Goal: Task Accomplishment & Management: Use online tool/utility

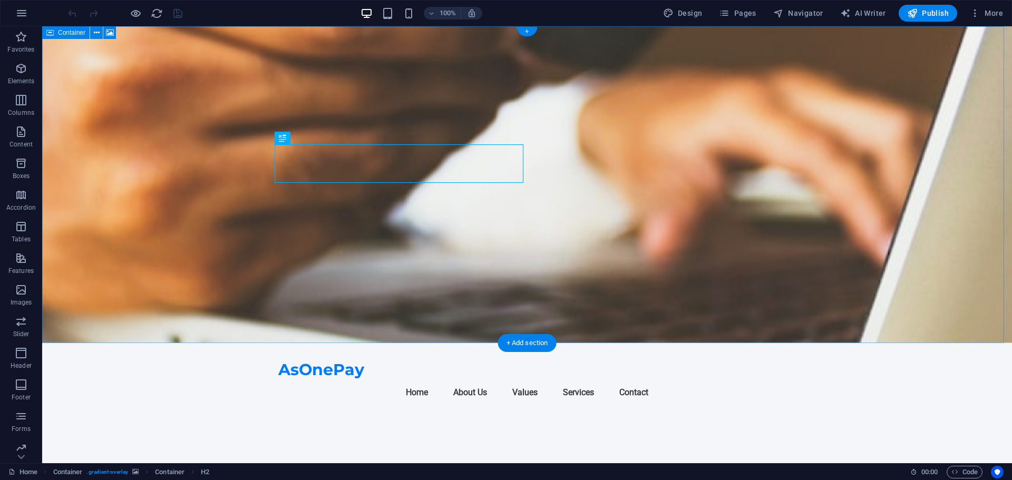
click at [682, 188] on figure at bounding box center [527, 184] width 970 height 317
click at [712, 182] on figure at bounding box center [527, 184] width 970 height 317
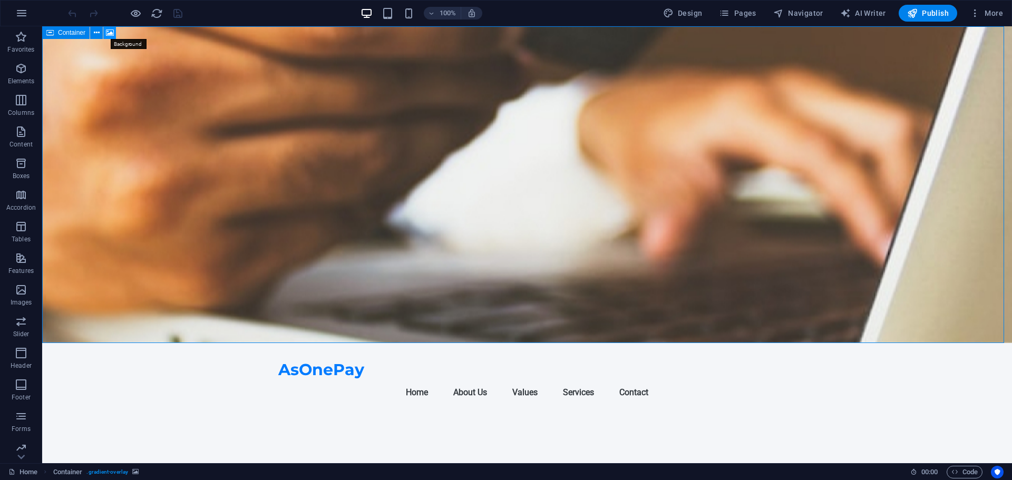
click at [109, 34] on icon at bounding box center [110, 32] width 8 height 11
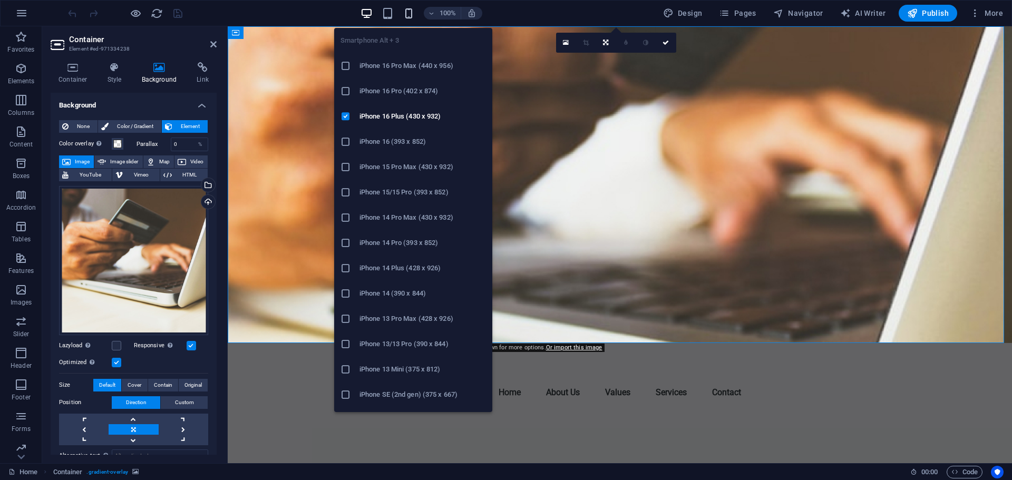
click at [414, 16] on icon "button" at bounding box center [409, 13] width 12 height 12
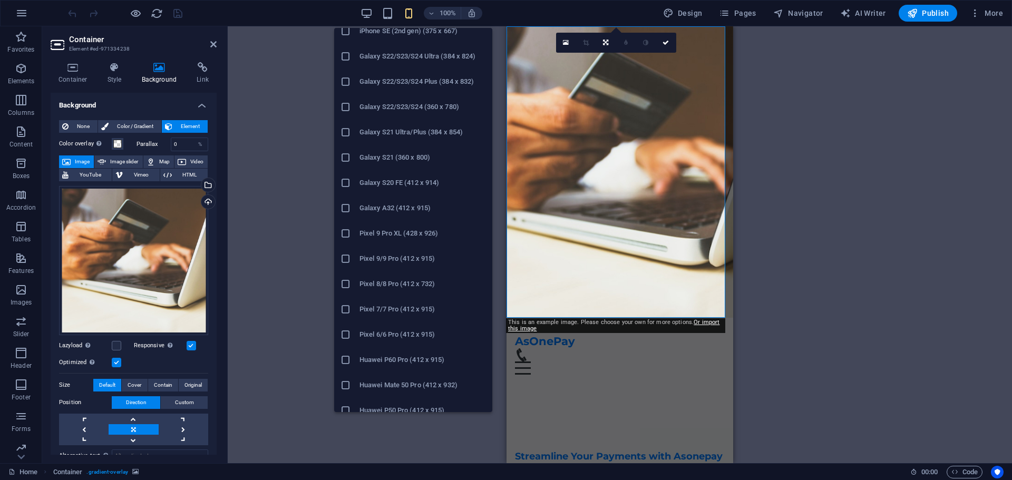
scroll to position [408, 0]
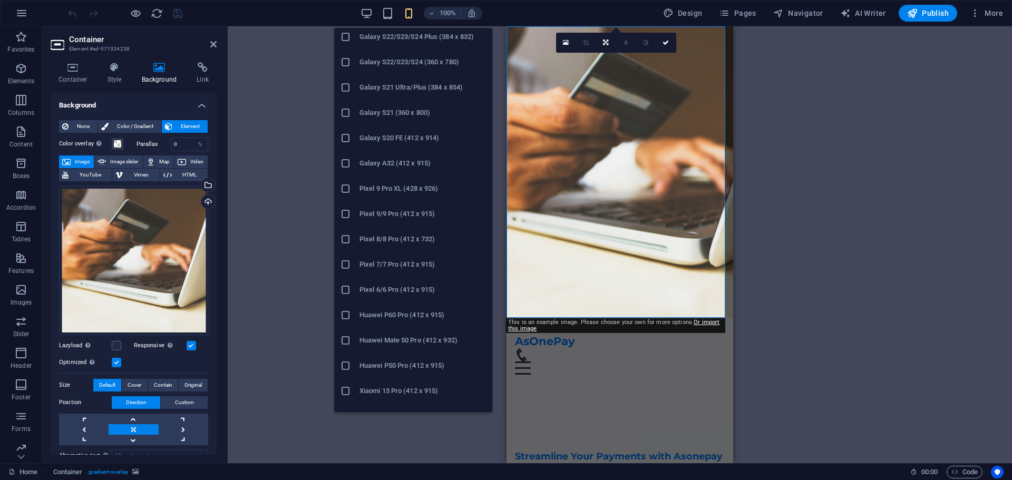
click at [393, 138] on h6 "Galaxy S20 FE (412 x 914)" at bounding box center [422, 138] width 126 height 13
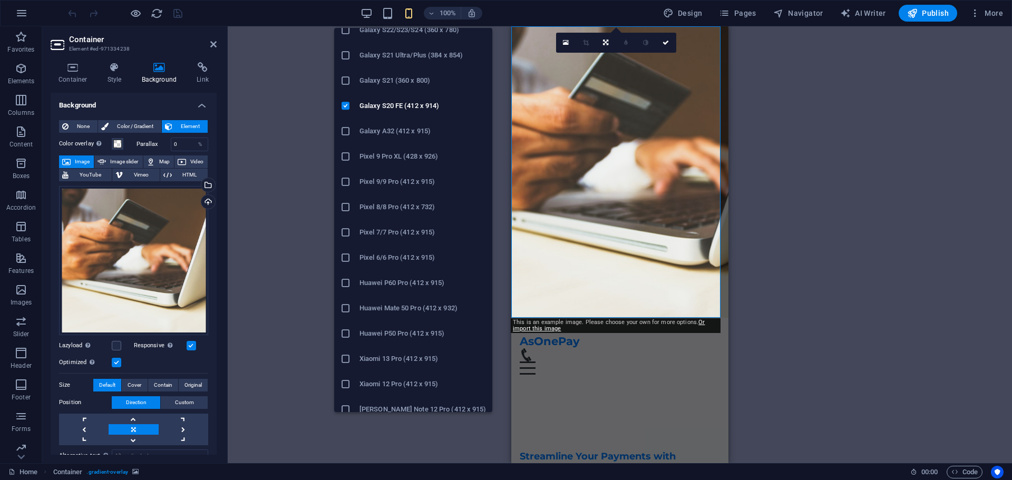
scroll to position [448, 0]
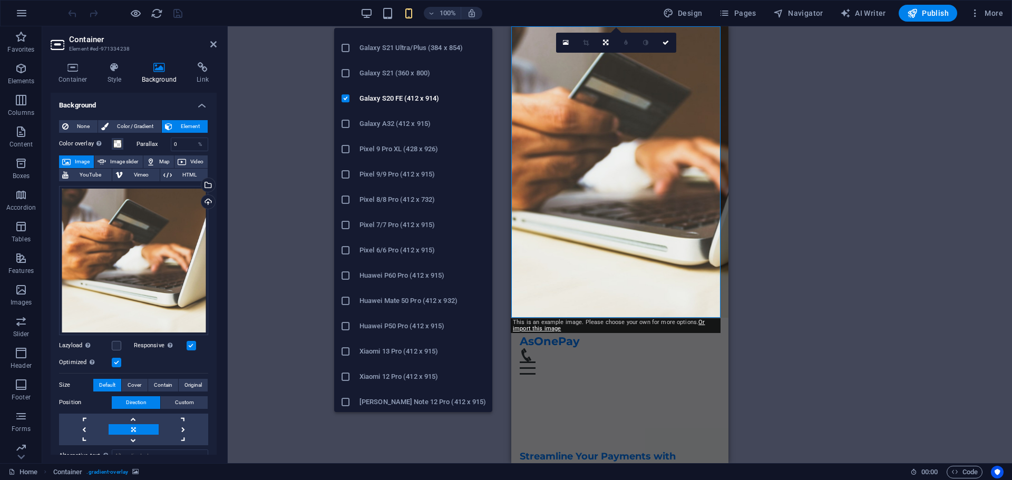
click at [384, 221] on h6 "Pixel 7/7 Pro (412 x 915)" at bounding box center [422, 225] width 126 height 13
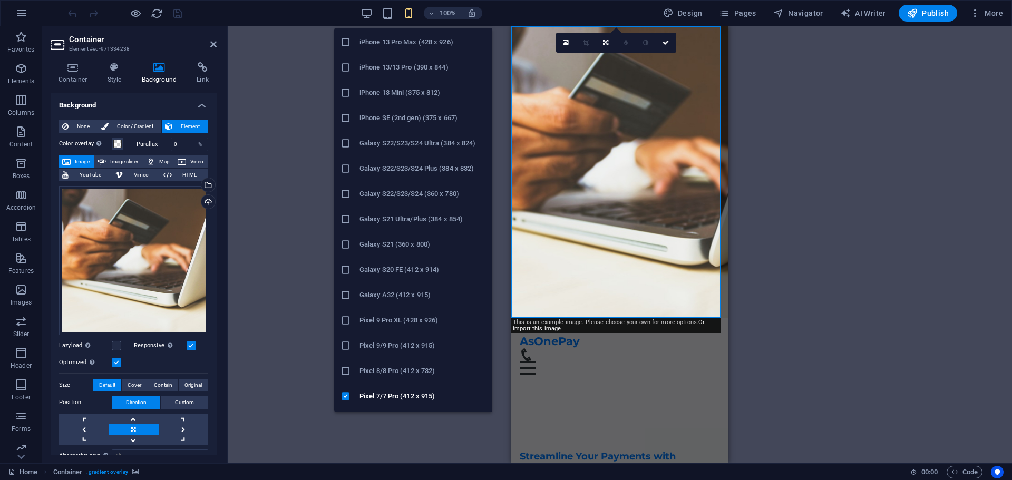
scroll to position [451, 0]
click at [388, 196] on h6 "Pixel 8/8 Pro (412 x 732)" at bounding box center [422, 197] width 126 height 13
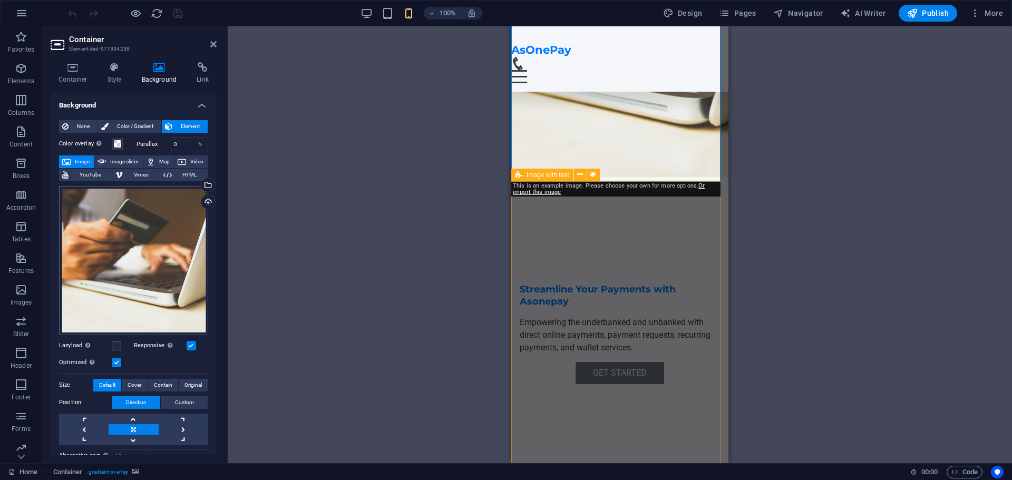
scroll to position [145, 0]
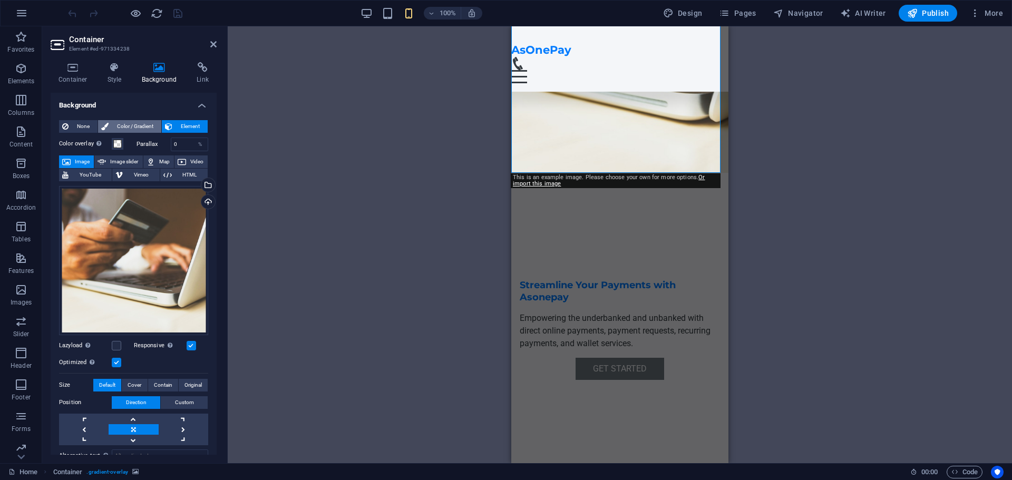
click at [128, 123] on span "Color / Gradient" at bounding box center [135, 126] width 46 height 13
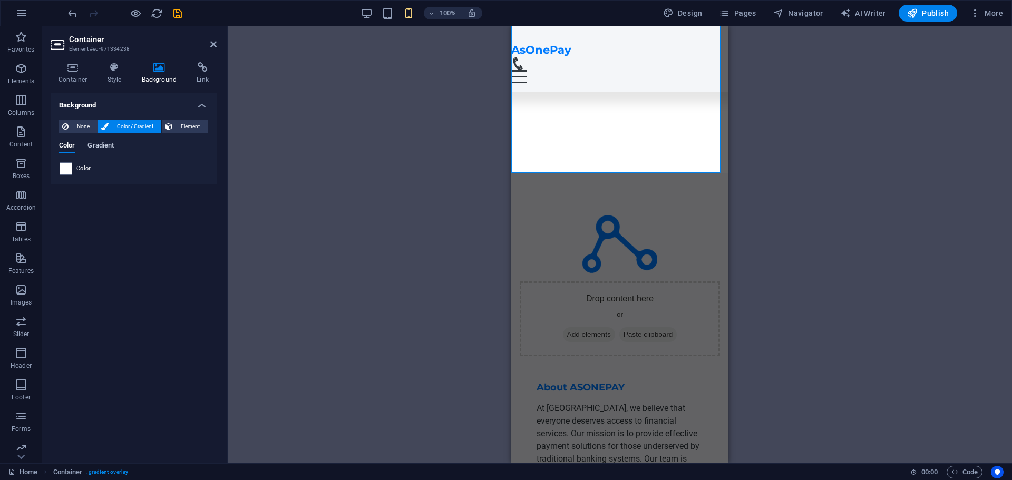
click at [105, 144] on span "Gradient" at bounding box center [100, 146] width 26 height 15
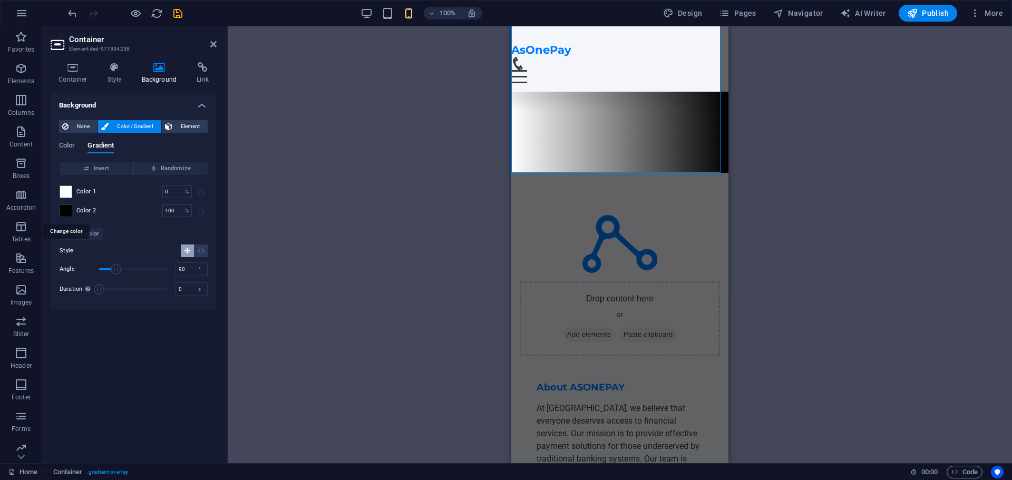
click at [66, 209] on span at bounding box center [66, 211] width 12 height 12
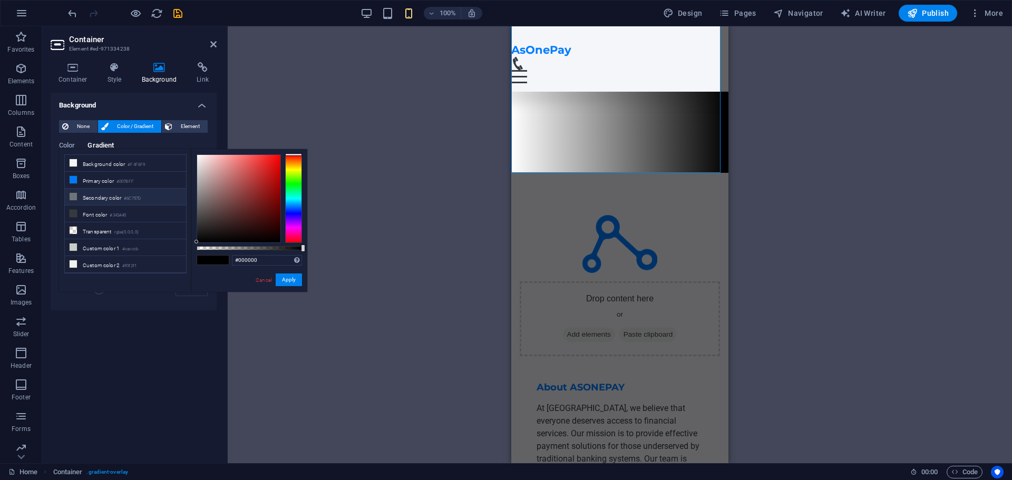
click at [103, 196] on li "Secondary color #6C757D" at bounding box center [125, 197] width 121 height 17
type input "#6c757d"
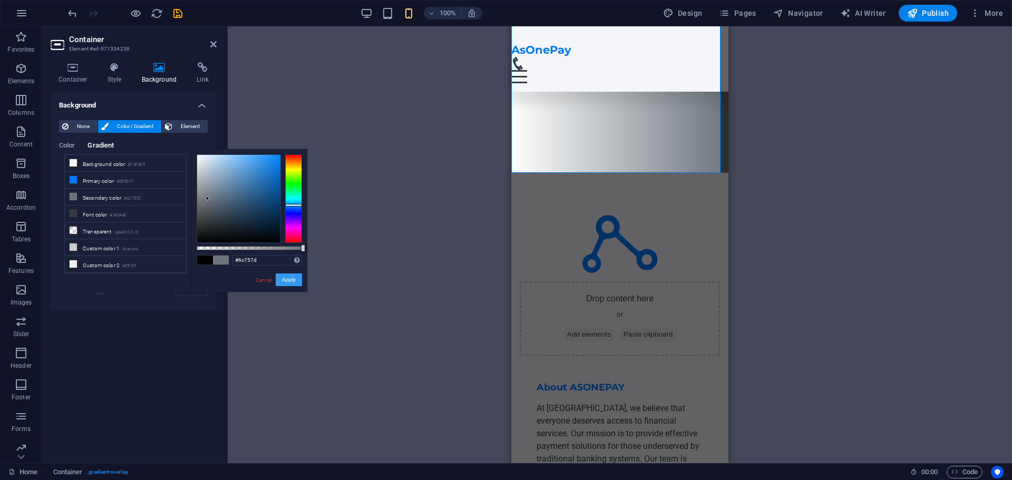
click at [288, 282] on button "Apply" at bounding box center [289, 280] width 26 height 13
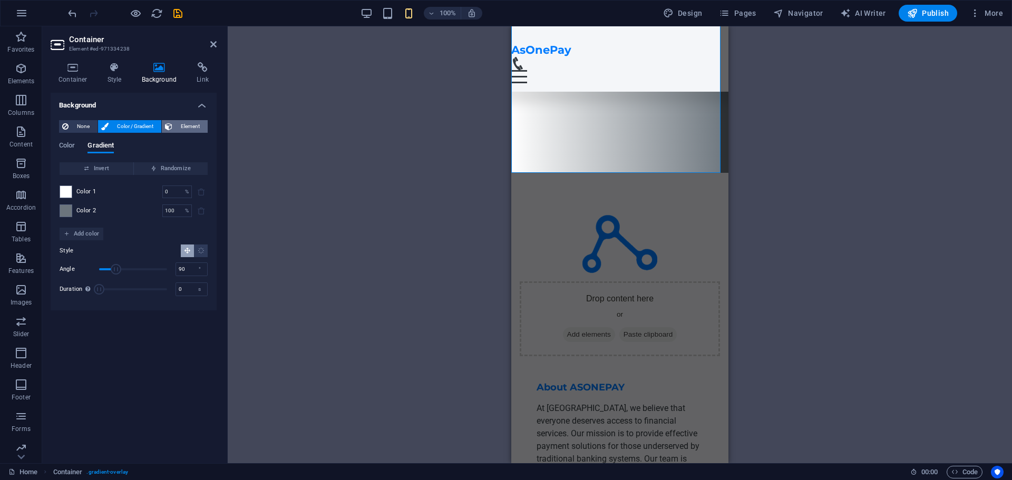
click at [185, 125] on span "Element" at bounding box center [189, 126] width 29 height 13
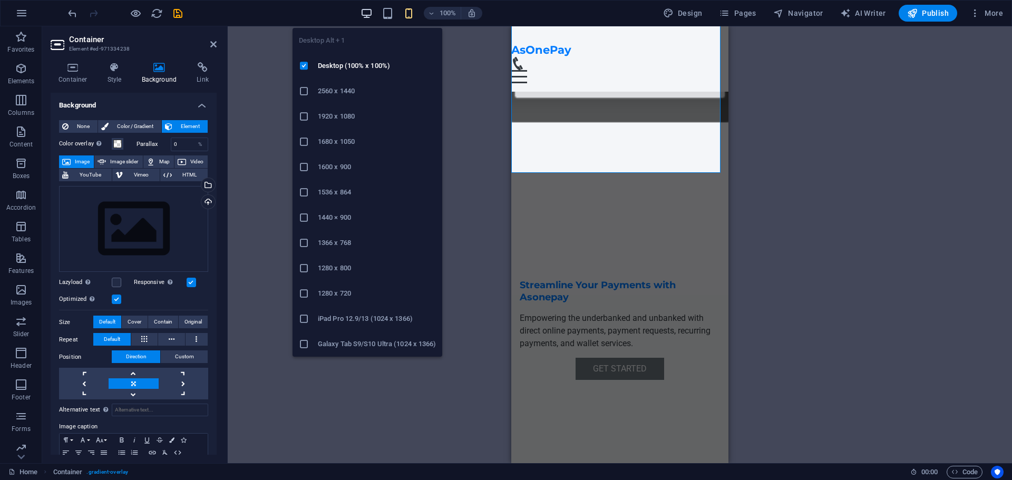
click at [370, 15] on icon "button" at bounding box center [366, 13] width 12 height 12
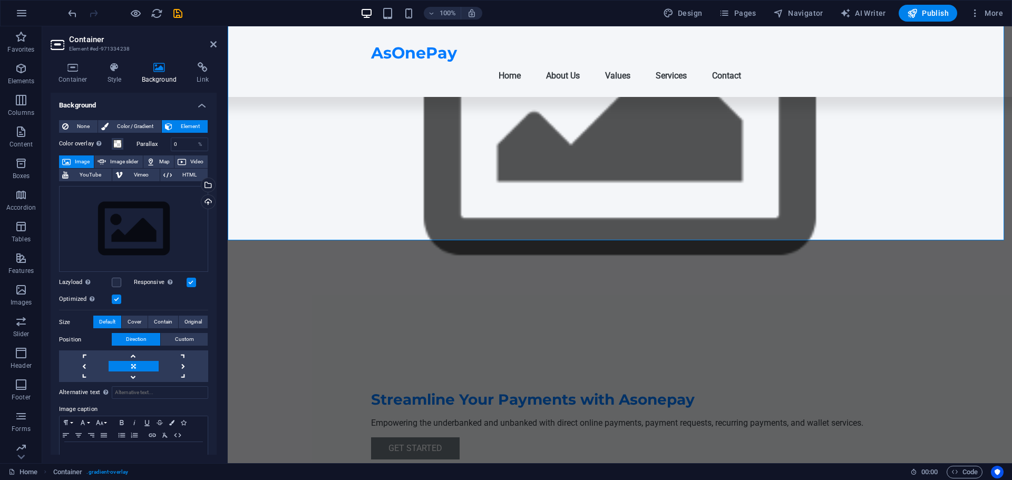
scroll to position [0, 0]
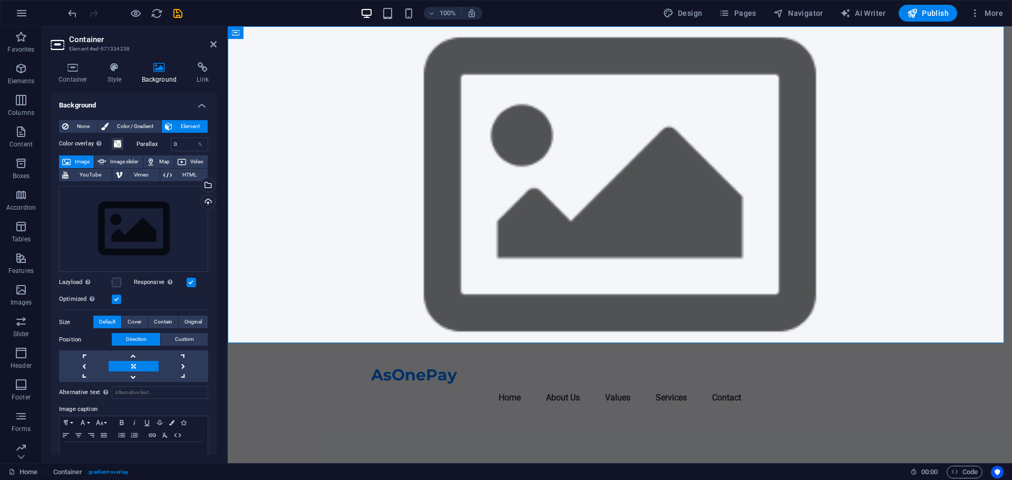
click at [80, 160] on span "Image" at bounding box center [82, 161] width 17 height 13
click at [205, 186] on div "Select files from the file manager, stock photos, or upload file(s)" at bounding box center [207, 186] width 16 height 16
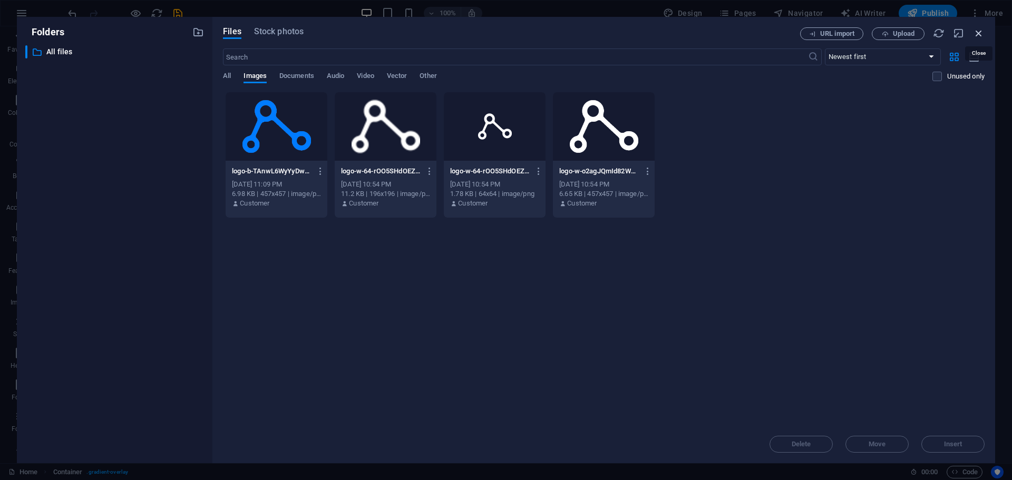
click at [981, 33] on icon "button" at bounding box center [979, 33] width 12 height 12
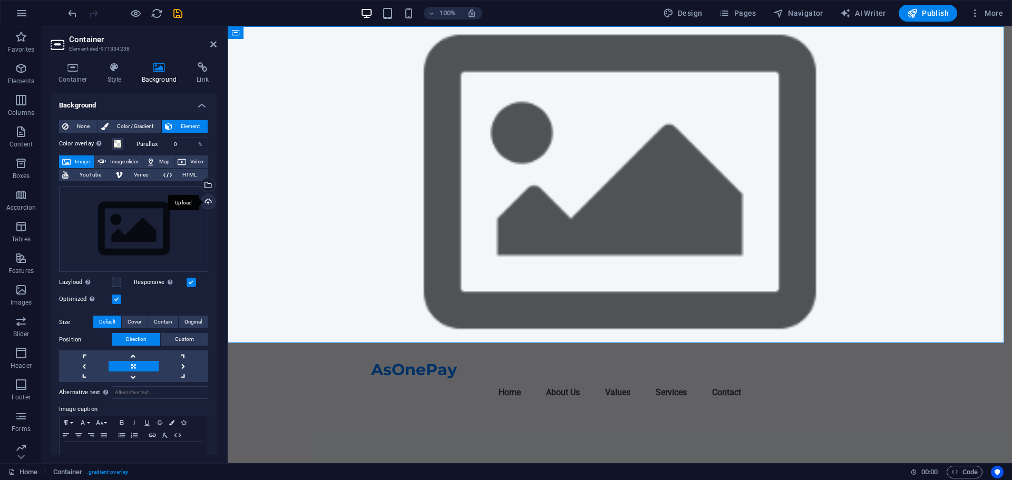
click at [205, 202] on div "Upload" at bounding box center [207, 203] width 16 height 16
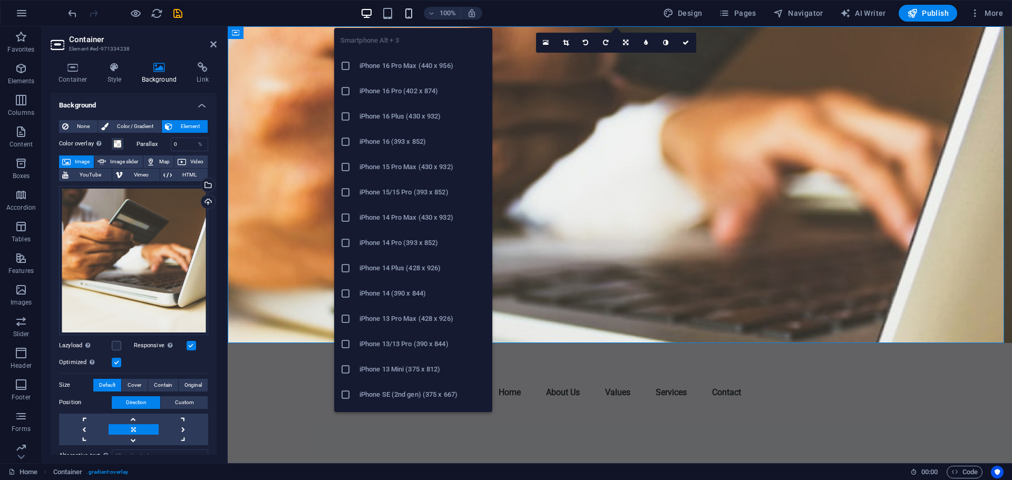
click at [413, 14] on icon "button" at bounding box center [409, 13] width 12 height 12
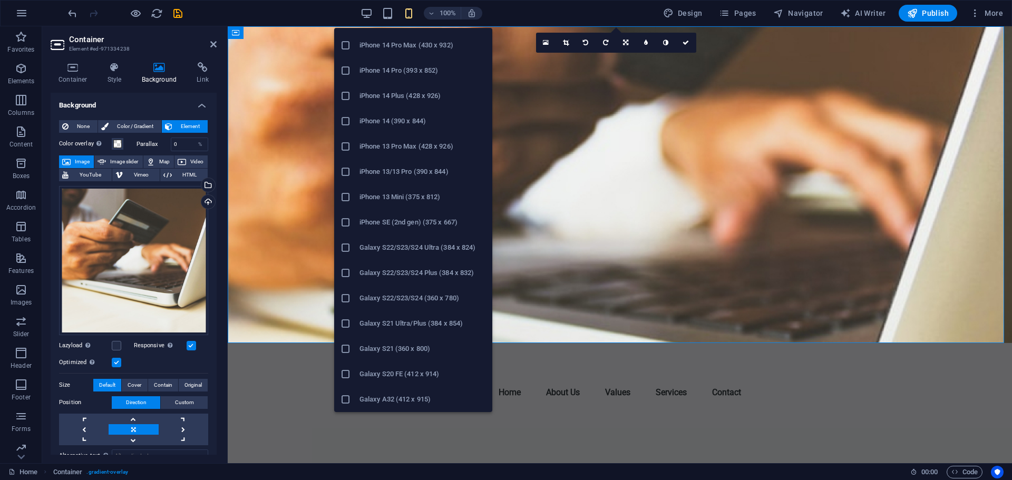
scroll to position [224, 0]
click at [385, 297] on h6 "Galaxy S21 (360 x 800)" at bounding box center [422, 297] width 126 height 13
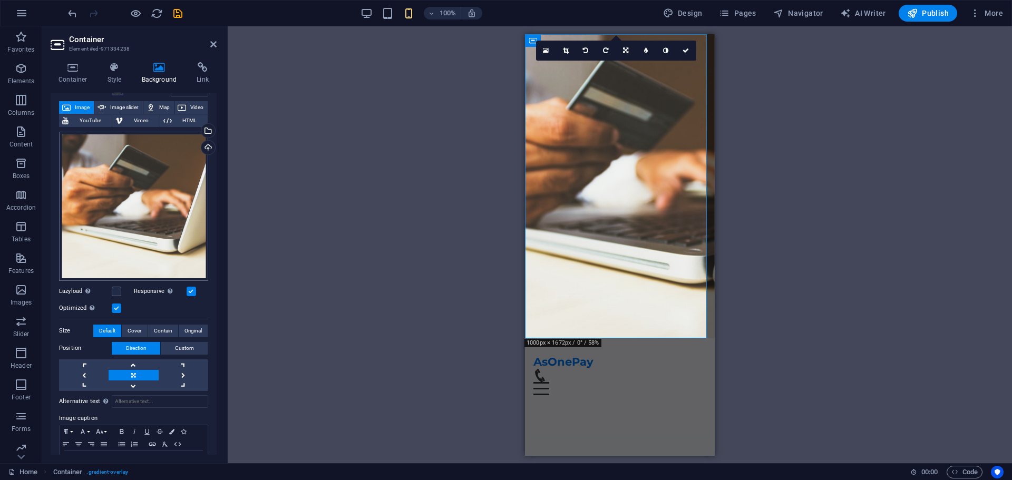
scroll to position [0, 0]
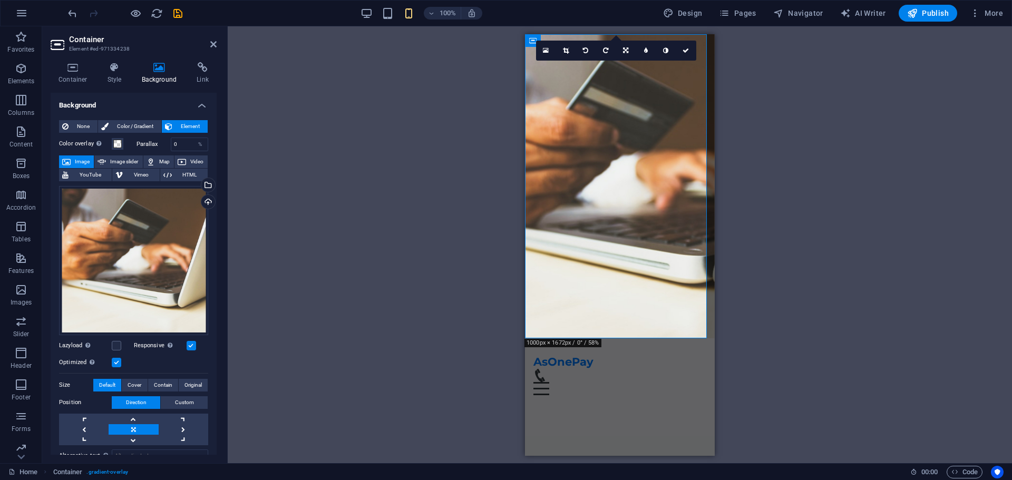
click at [191, 343] on label at bounding box center [191, 345] width 9 height 9
click at [0, 0] on input "Responsive Automatically load retina image and smartphone optimized sizes." at bounding box center [0, 0] width 0 height 0
click at [190, 343] on label at bounding box center [191, 345] width 9 height 9
click at [0, 0] on input "Responsive Automatically load retina image and smartphone optimized sizes." at bounding box center [0, 0] width 0 height 0
click at [188, 344] on label at bounding box center [191, 345] width 9 height 9
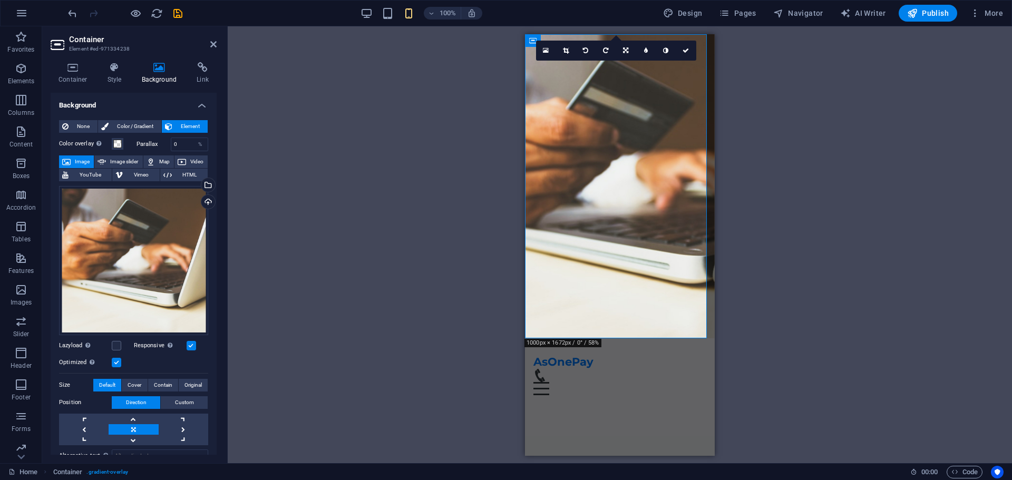
click at [0, 0] on input "Responsive Automatically load retina image and smartphone optimized sizes." at bounding box center [0, 0] width 0 height 0
click at [190, 343] on label at bounding box center [191, 345] width 9 height 9
click at [0, 0] on input "Responsive Automatically load retina image and smartphone optimized sizes." at bounding box center [0, 0] width 0 height 0
click at [213, 47] on icon at bounding box center [213, 44] width 6 height 8
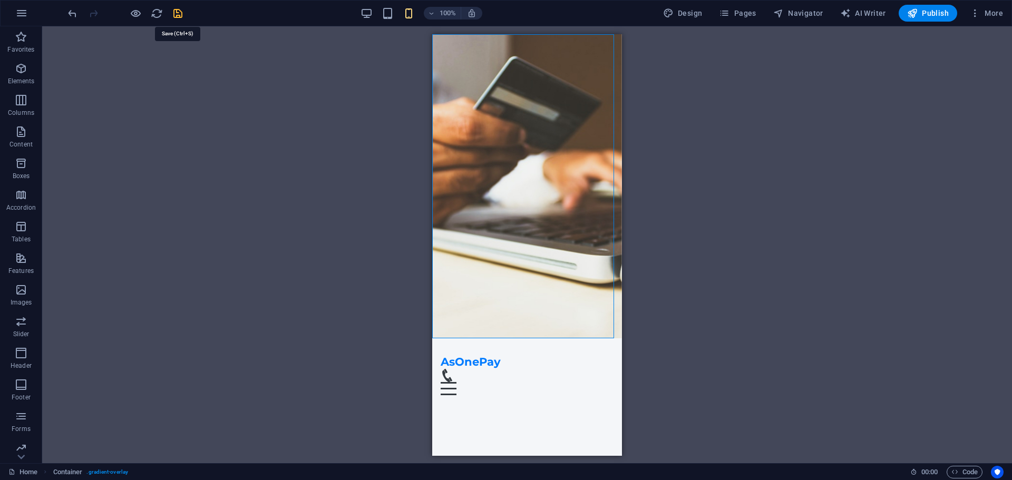
click at [178, 12] on icon "save" at bounding box center [178, 13] width 12 height 12
checkbox input "false"
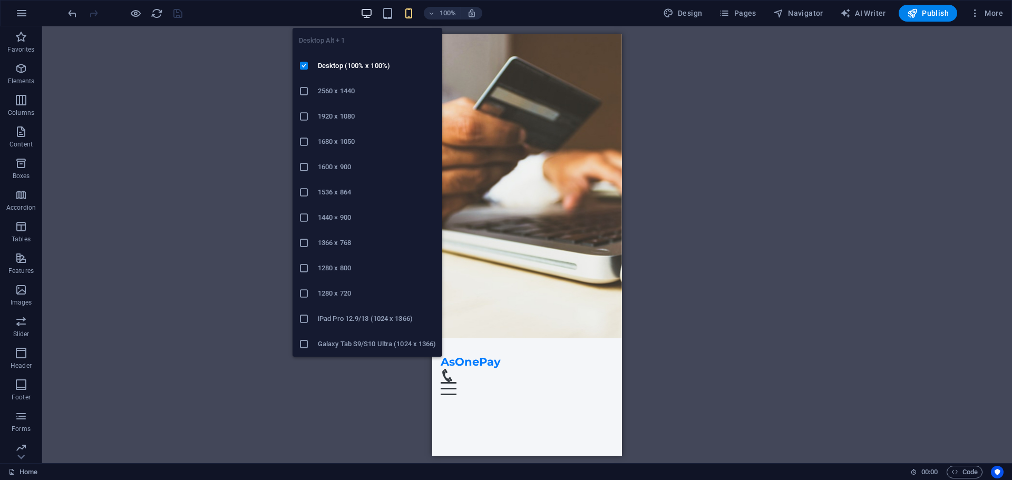
click at [370, 10] on icon "button" at bounding box center [366, 13] width 12 height 12
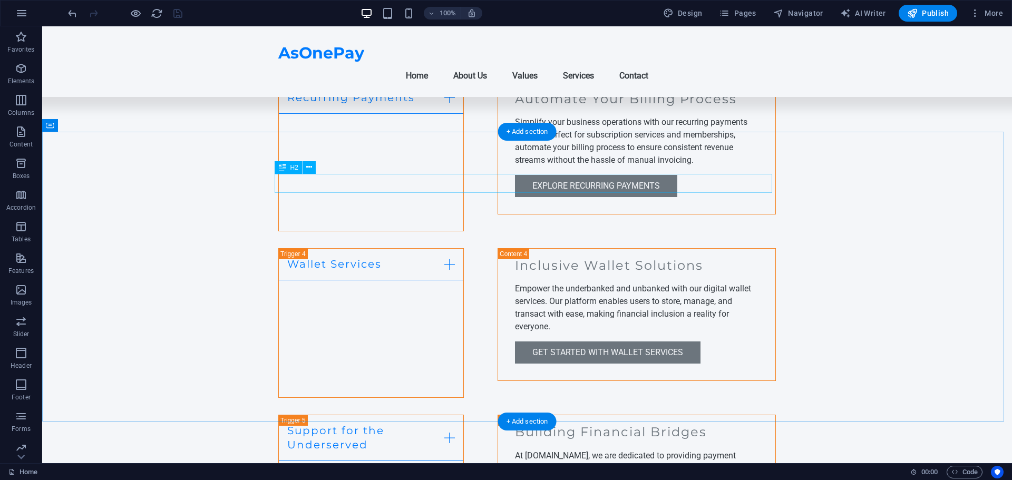
scroll to position [2016, 0]
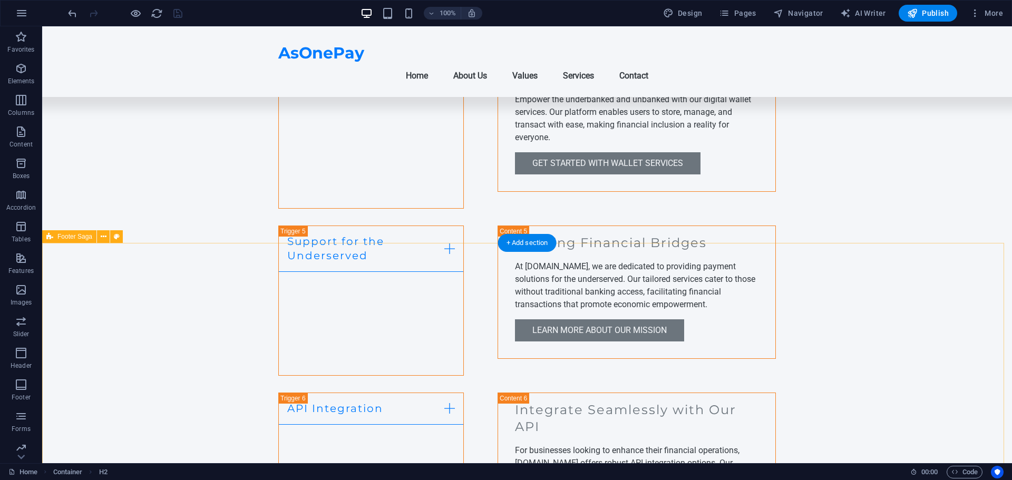
scroll to position [2253, 0]
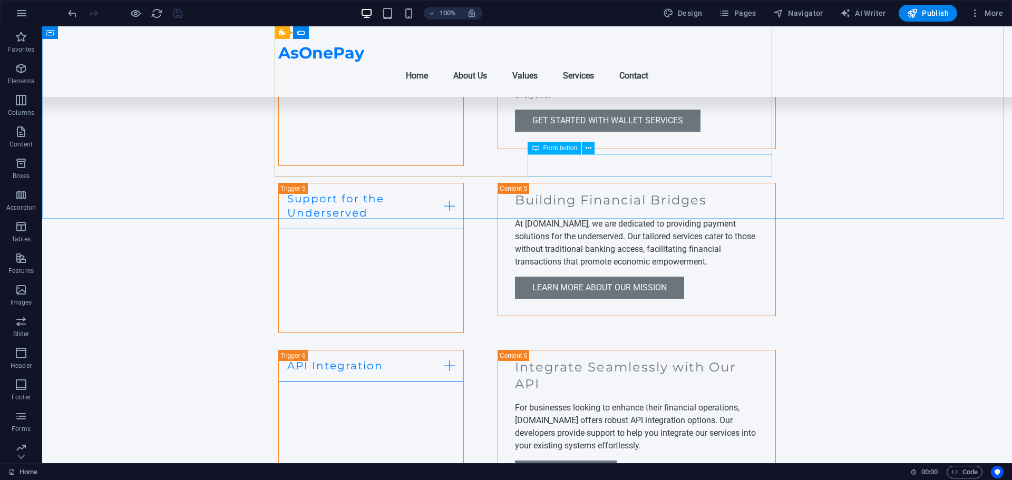
click at [558, 149] on span "Form button" at bounding box center [560, 148] width 34 height 6
click at [588, 149] on icon at bounding box center [589, 148] width 6 height 11
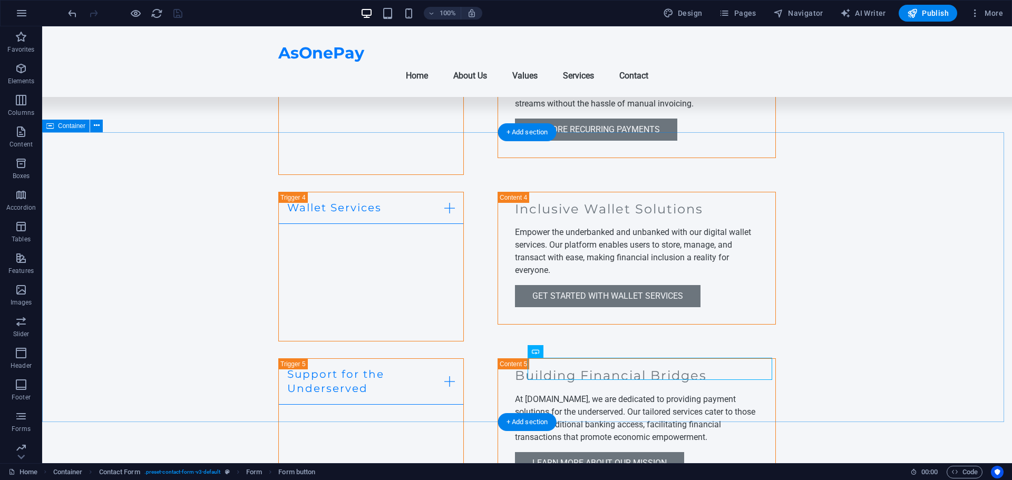
scroll to position [2029, 0]
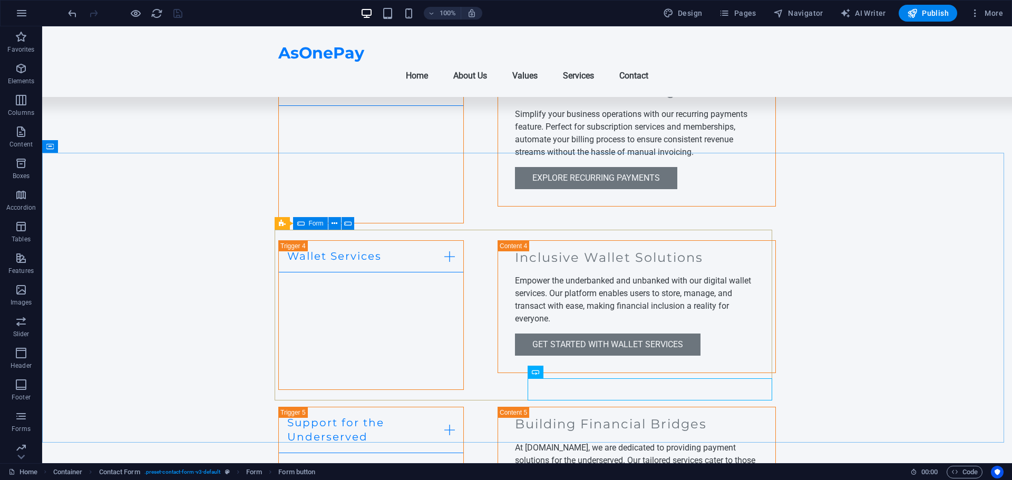
click at [314, 225] on span "Form" at bounding box center [316, 223] width 15 height 6
click at [336, 225] on icon at bounding box center [334, 223] width 6 height 11
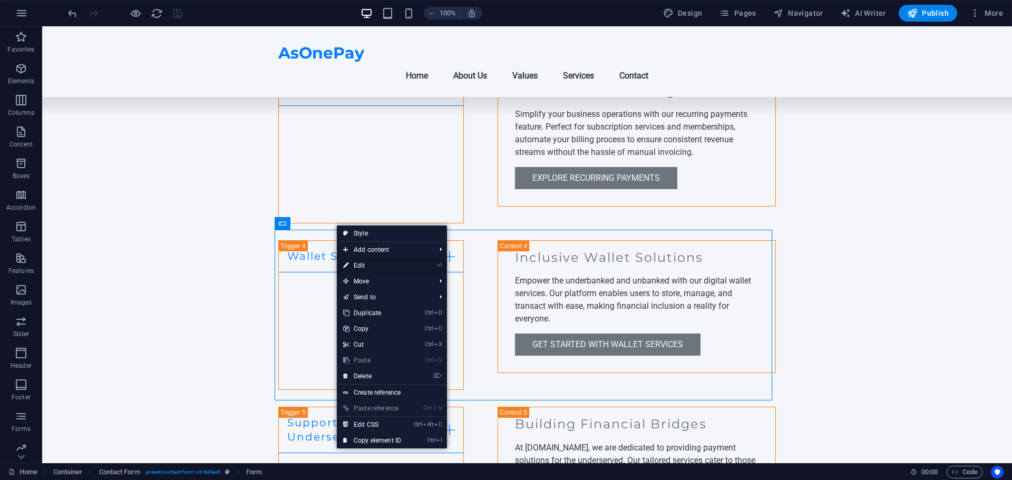
click at [360, 266] on link "⏎ Edit" at bounding box center [372, 266] width 71 height 16
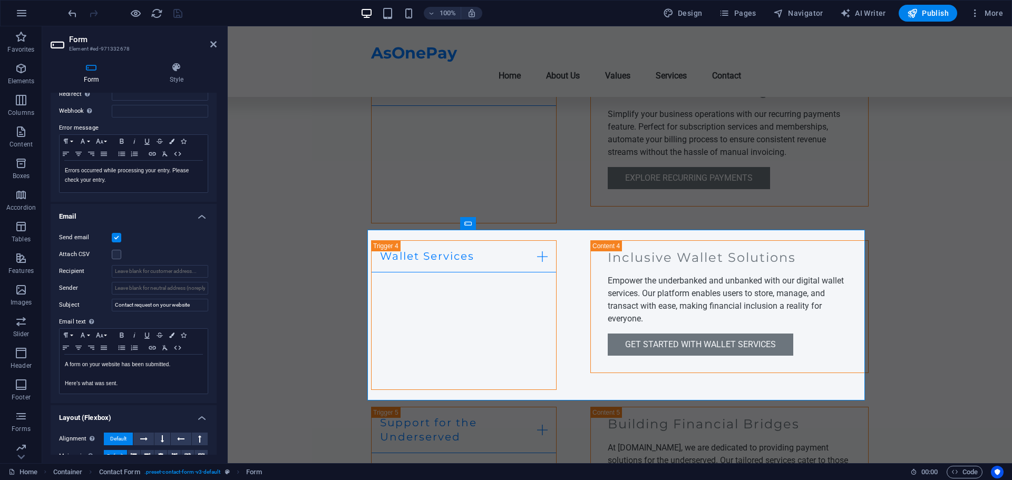
scroll to position [198, 0]
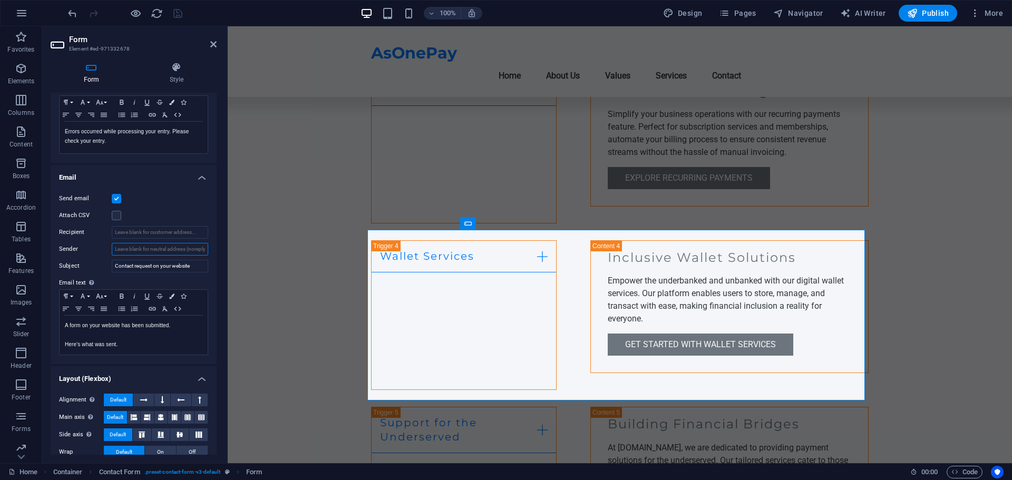
click at [143, 249] on input "Sender" at bounding box center [160, 249] width 96 height 13
click at [120, 233] on input "Recipient" at bounding box center [160, 232] width 96 height 13
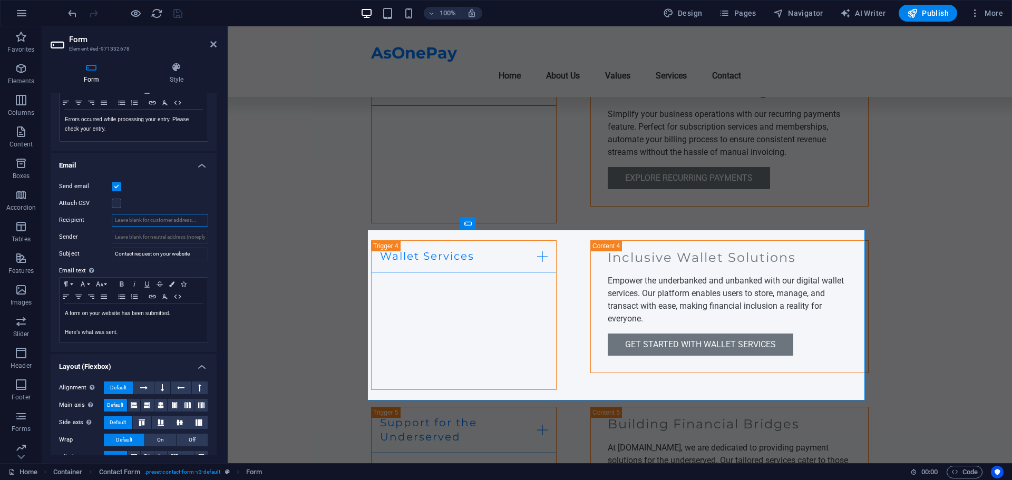
scroll to position [228, 0]
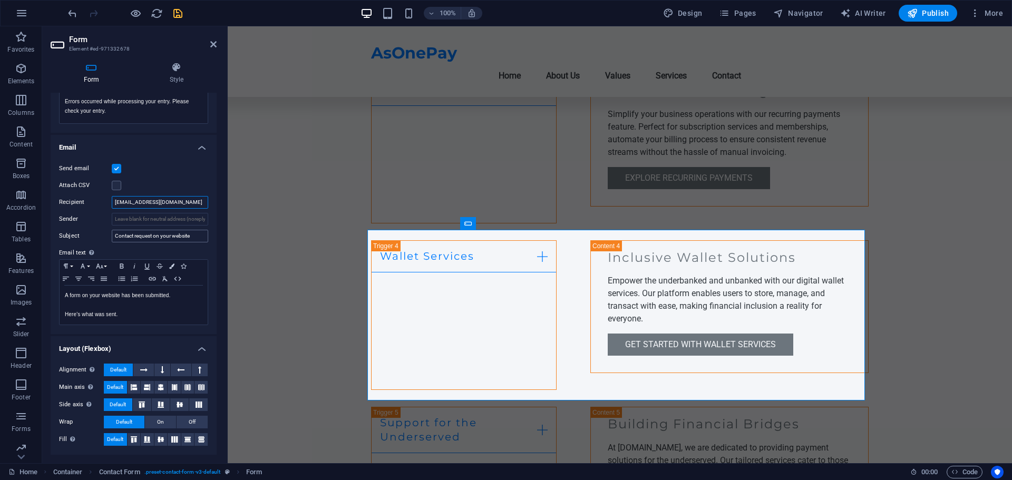
type input "[EMAIL_ADDRESS][DOMAIN_NAME]"
click at [164, 236] on input "Contact request on your website" at bounding box center [160, 236] width 96 height 13
click at [163, 236] on input "Contact request on your website" at bounding box center [160, 236] width 96 height 13
click at [122, 235] on input "Contact request on your website" at bounding box center [160, 236] width 96 height 13
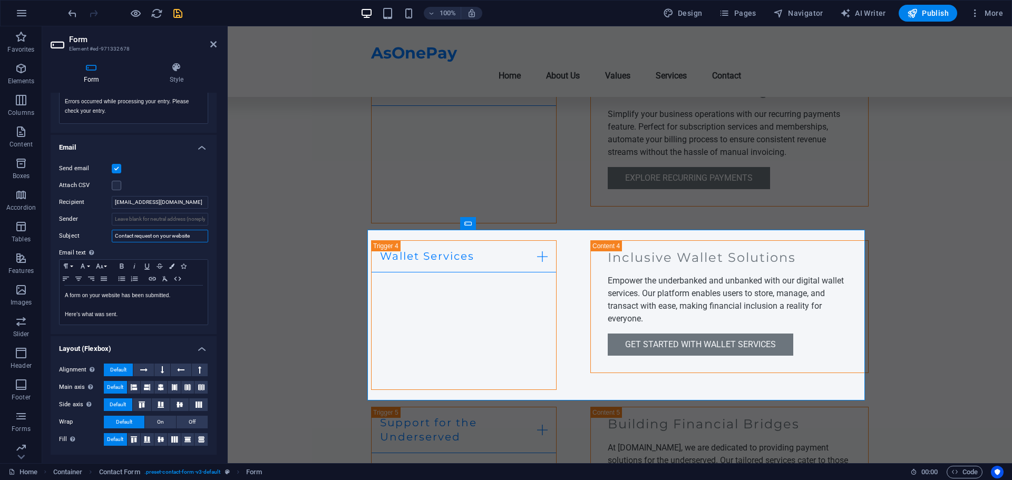
click at [122, 235] on input "Contact request on your website" at bounding box center [160, 236] width 96 height 13
click at [160, 235] on input "Contact request on your website" at bounding box center [160, 236] width 96 height 13
click at [165, 236] on input "Contact request on your website" at bounding box center [160, 236] width 96 height 13
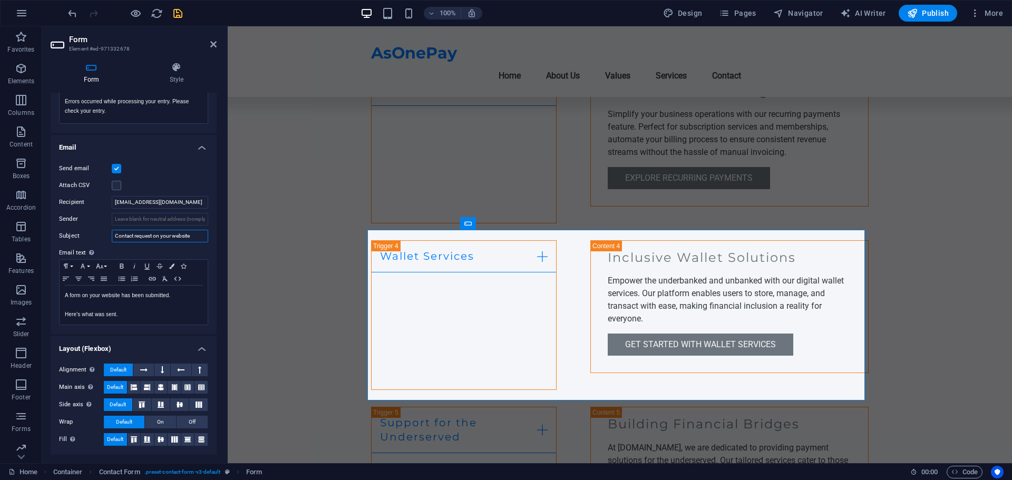
click at [121, 236] on input "Contact request on your website" at bounding box center [160, 236] width 96 height 13
click at [122, 236] on input "Contact request on your website" at bounding box center [160, 236] width 96 height 13
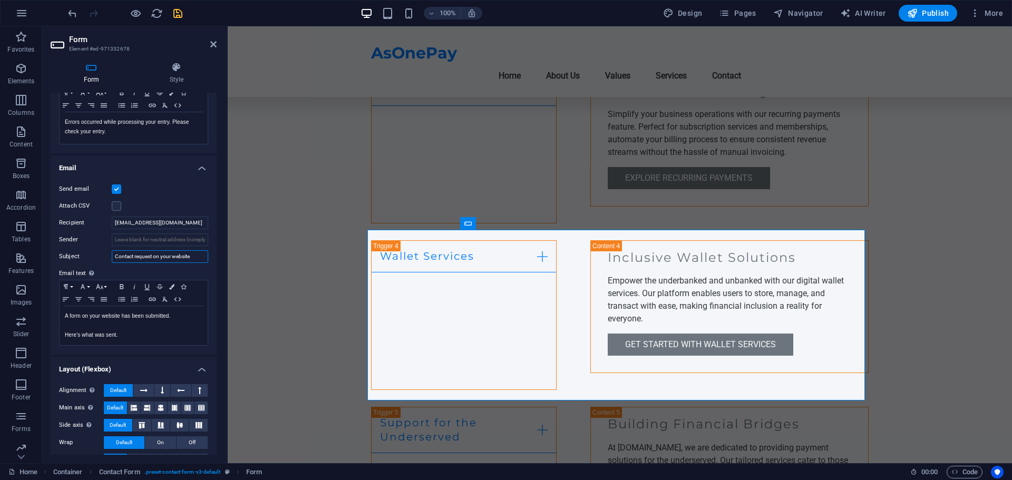
scroll to position [214, 0]
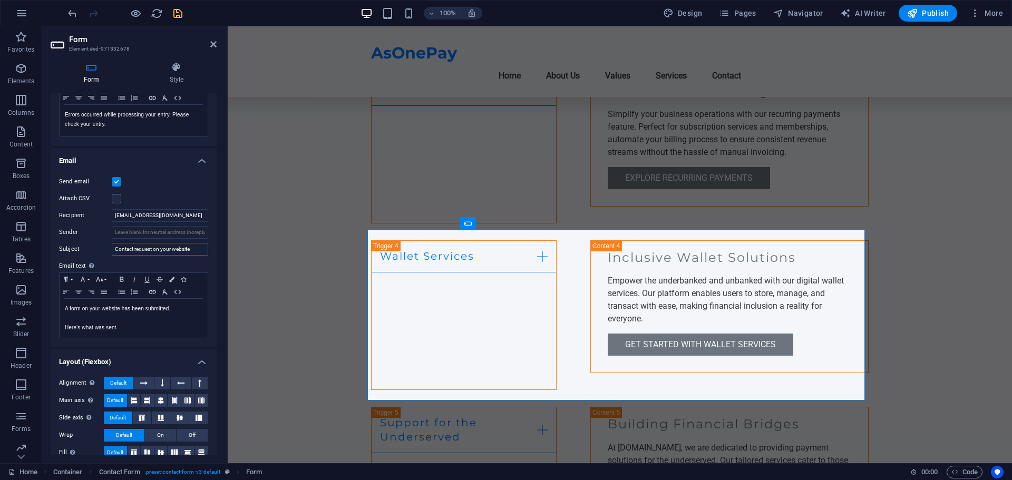
click at [140, 251] on input "Contact request on your website" at bounding box center [160, 249] width 96 height 13
click at [179, 249] on input "Contact request on your website" at bounding box center [160, 249] width 96 height 13
click at [160, 248] on input "Contact request on your website" at bounding box center [160, 249] width 96 height 13
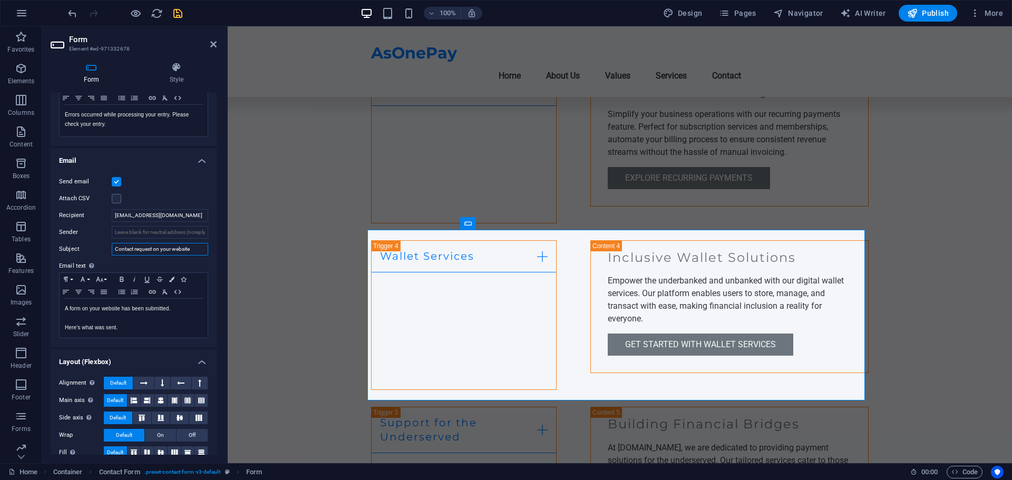
click at [161, 248] on input "Contact request on your website" at bounding box center [160, 249] width 96 height 13
click at [166, 248] on input "Contact request on your website" at bounding box center [160, 249] width 96 height 13
drag, startPoint x: 191, startPoint y: 250, endPoint x: 161, endPoint y: 251, distance: 30.0
click at [161, 251] on input "Contact request on your website" at bounding box center [160, 249] width 96 height 13
click at [163, 248] on input "Contact request on your website" at bounding box center [160, 249] width 96 height 13
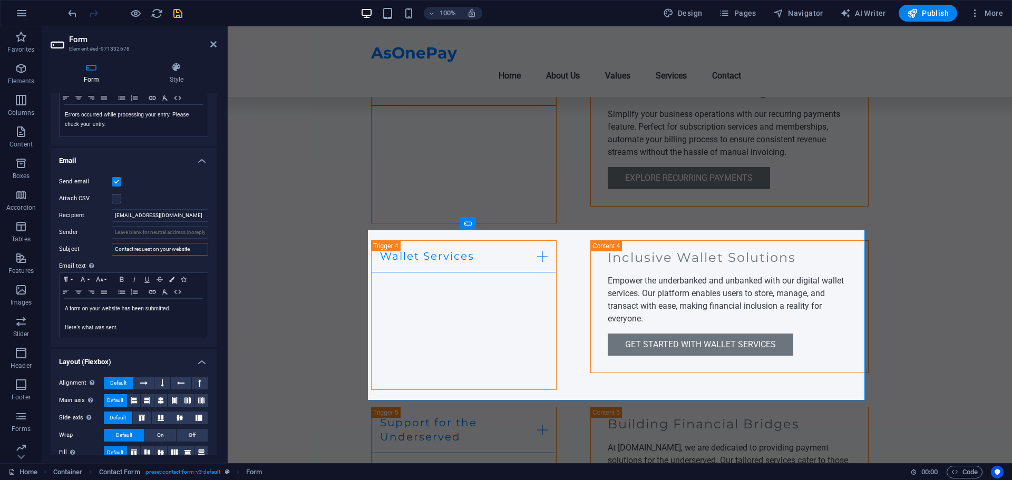
click at [163, 248] on input "Contact request on your website" at bounding box center [160, 249] width 96 height 13
click at [163, 249] on input "Contact request on your website" at bounding box center [160, 249] width 96 height 13
click at [170, 249] on input "Contact request on your website" at bounding box center [160, 249] width 96 height 13
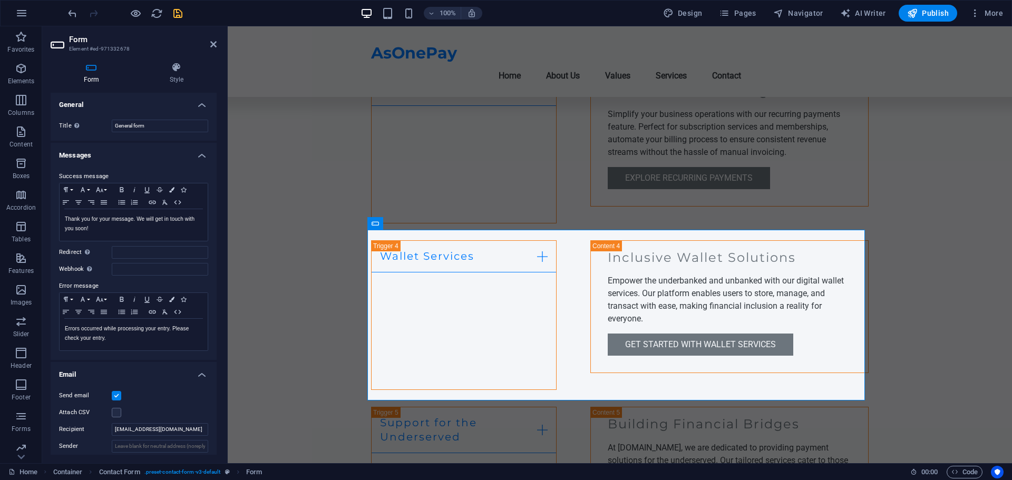
scroll to position [0, 0]
type input "Contact request on AsOnePay website"
click at [150, 128] on input "General form" at bounding box center [160, 126] width 96 height 13
click at [178, 15] on icon "save" at bounding box center [178, 13] width 12 height 12
checkbox input "false"
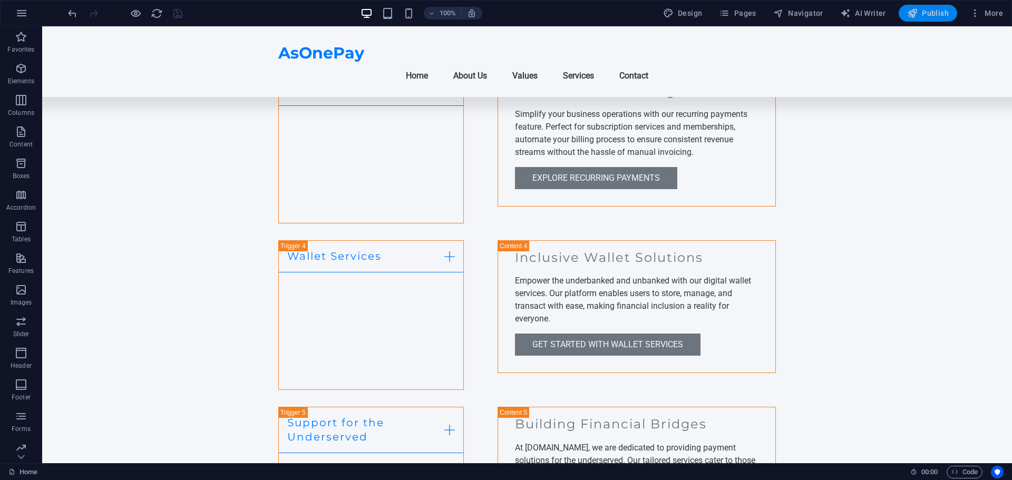
click at [934, 11] on span "Publish" at bounding box center [928, 13] width 42 height 11
